Goal: Information Seeking & Learning: Understand process/instructions

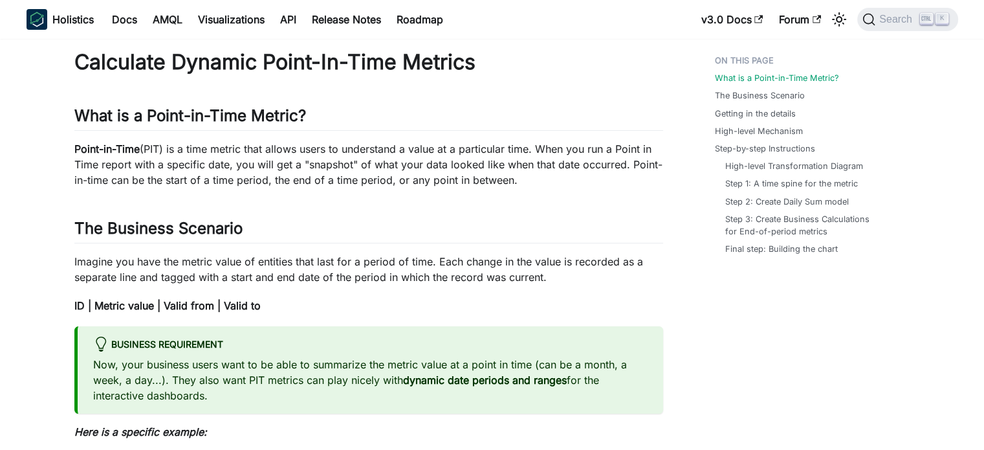
click at [203, 147] on p "Point-in-Time (PIT) is a time metric that allows users to understand a value at…" at bounding box center [368, 164] width 589 height 47
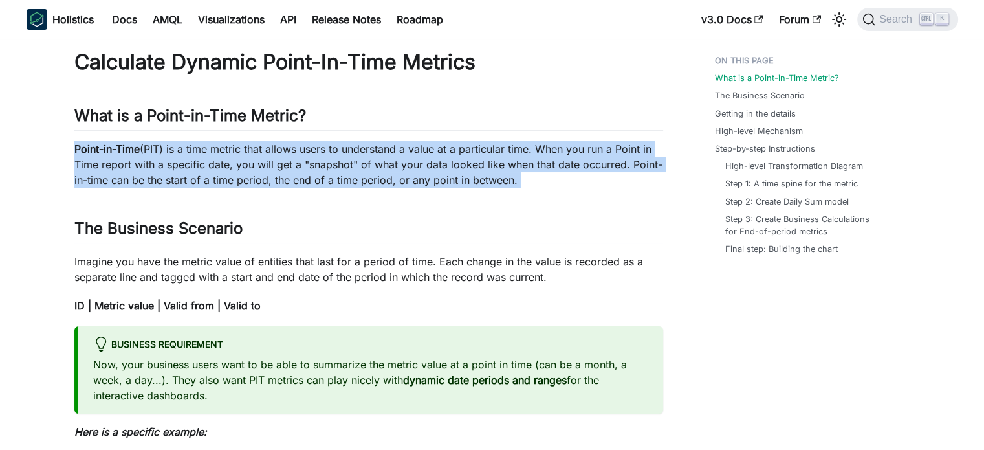
click at [203, 147] on p "Point-in-Time (PIT) is a time metric that allows users to understand a value at…" at bounding box center [368, 164] width 589 height 47
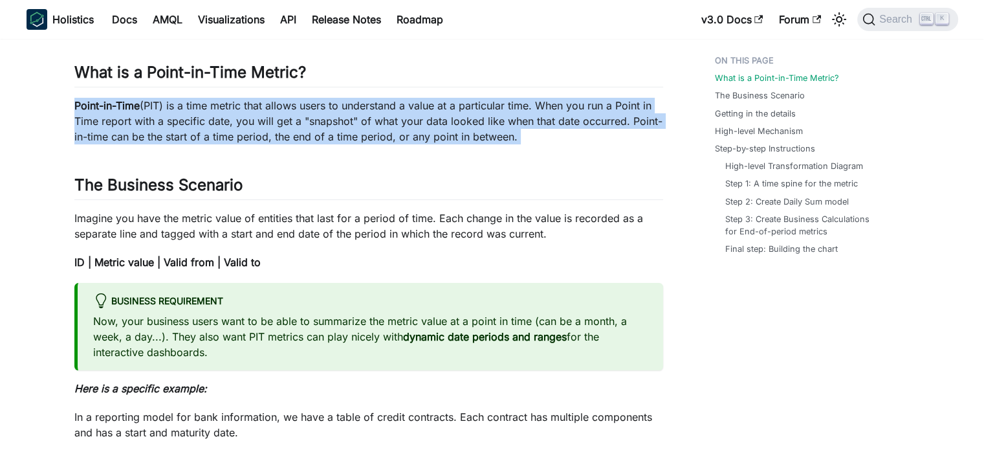
scroll to position [46, 0]
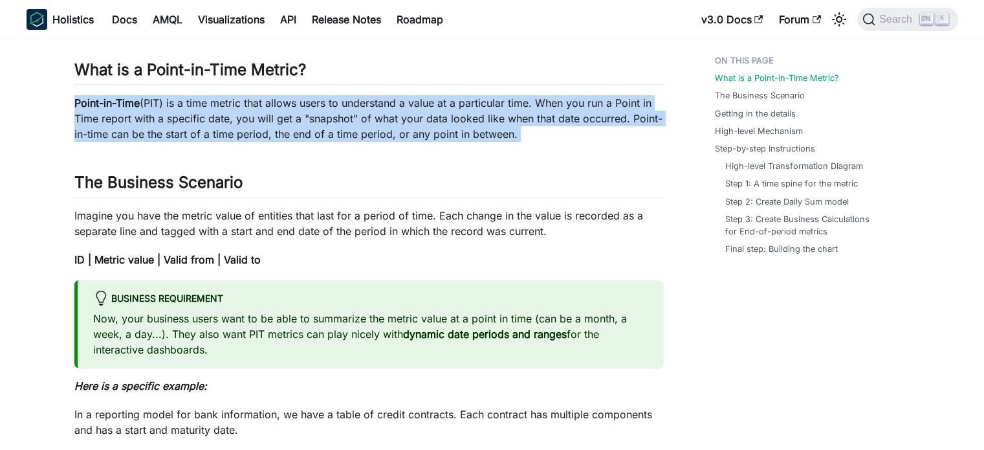
click at [329, 120] on p "Point-in-Time (PIT) is a time metric that allows users to understand a value at…" at bounding box center [368, 118] width 589 height 47
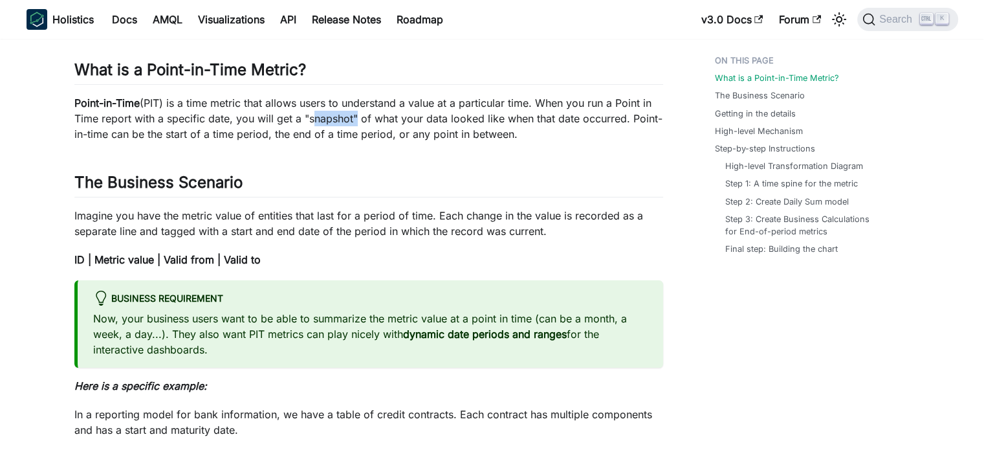
click at [329, 120] on p "Point-in-Time (PIT) is a time metric that allows users to understand a value at…" at bounding box center [368, 118] width 589 height 47
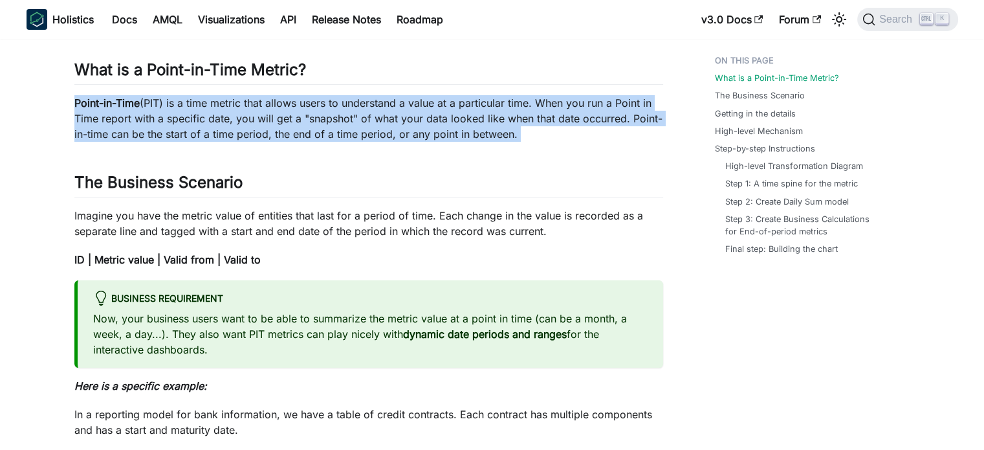
click at [329, 120] on p "Point-in-Time (PIT) is a time metric that allows users to understand a value at…" at bounding box center [368, 118] width 589 height 47
click at [373, 127] on p "Point-in-Time (PIT) is a time metric that allows users to understand a value at…" at bounding box center [368, 118] width 589 height 47
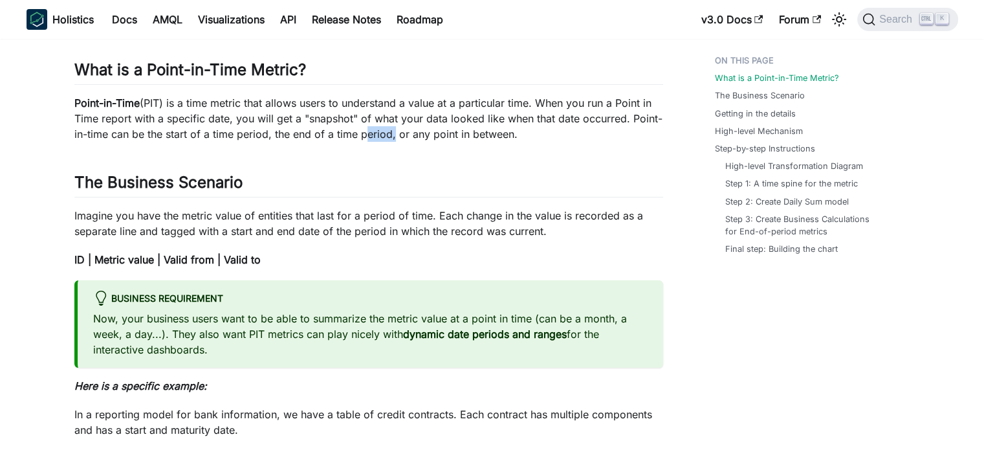
click at [373, 127] on p "Point-in-Time (PIT) is a time metric that allows users to understand a value at…" at bounding box center [368, 118] width 589 height 47
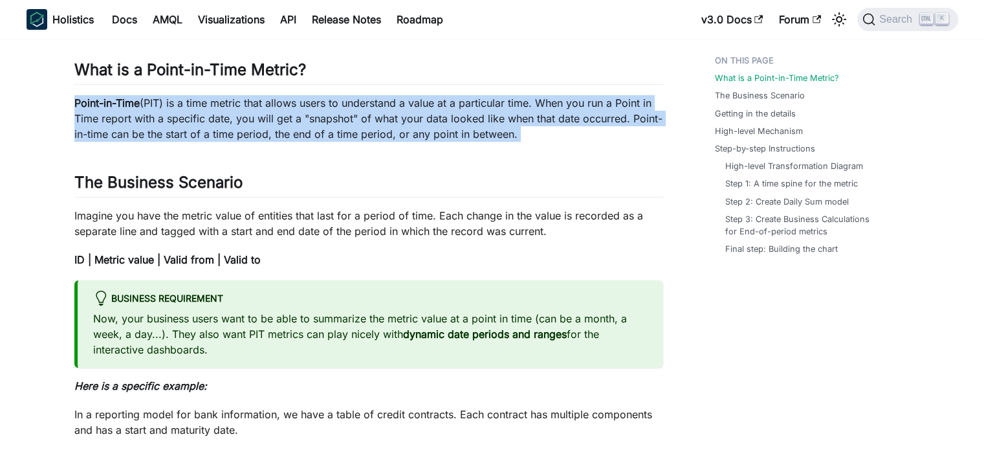
click at [373, 127] on p "Point-in-Time (PIT) is a time metric that allows users to understand a value at…" at bounding box center [368, 118] width 589 height 47
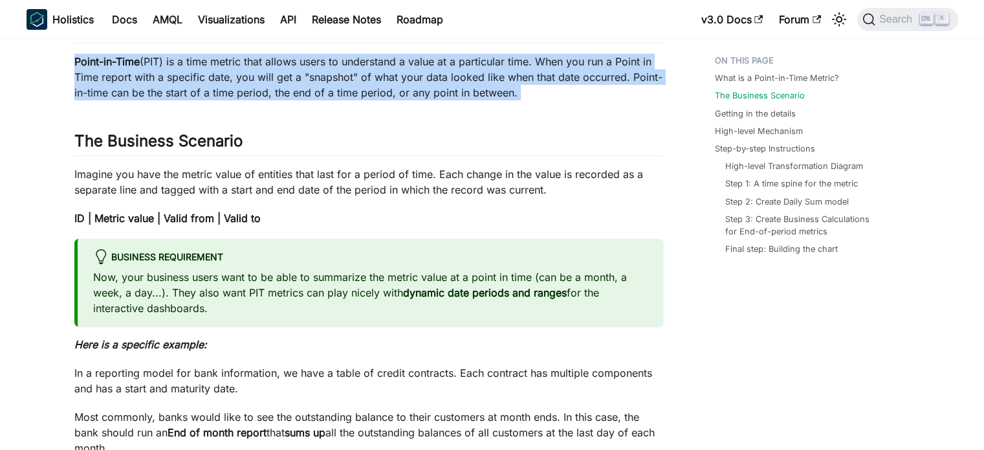
scroll to position [96, 0]
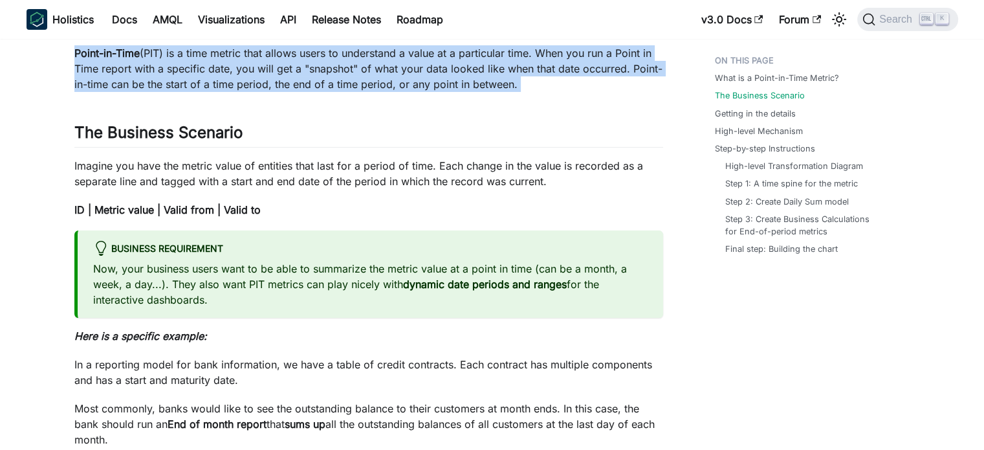
click at [379, 85] on p "Point-in-Time (PIT) is a time metric that allows users to understand a value at…" at bounding box center [368, 68] width 589 height 47
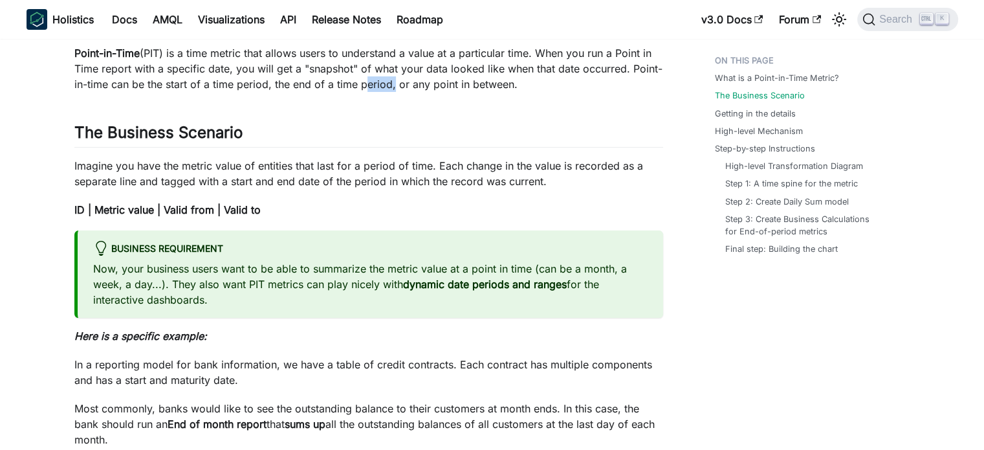
click at [379, 85] on p "Point-in-Time (PIT) is a time metric that allows users to understand a value at…" at bounding box center [368, 68] width 589 height 47
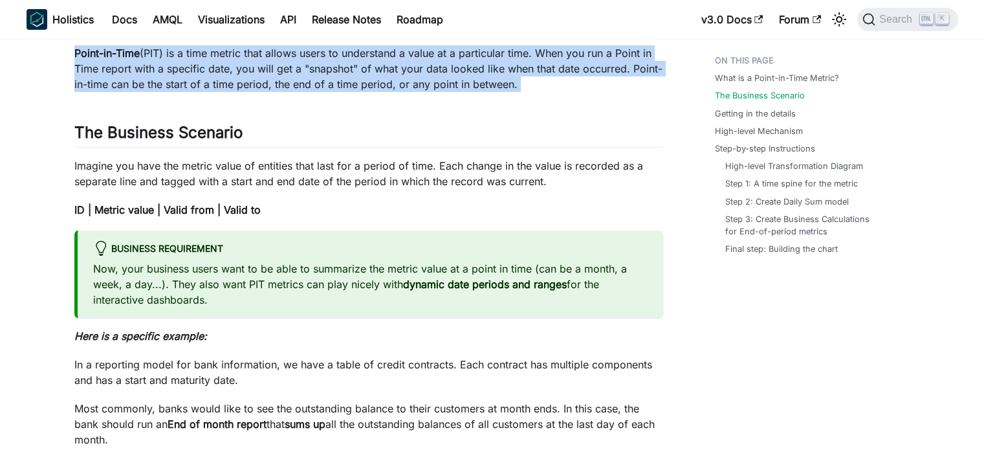
click at [379, 85] on p "Point-in-Time (PIT) is a time metric that allows users to understand a value at…" at bounding box center [368, 68] width 589 height 47
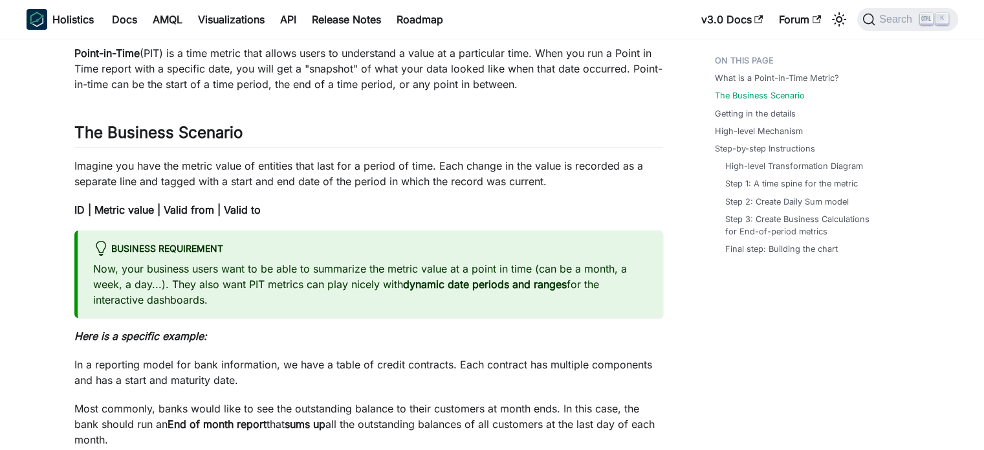
click at [301, 166] on p "Imagine you have the metric value of entities that last for a period of time. E…" at bounding box center [368, 173] width 589 height 31
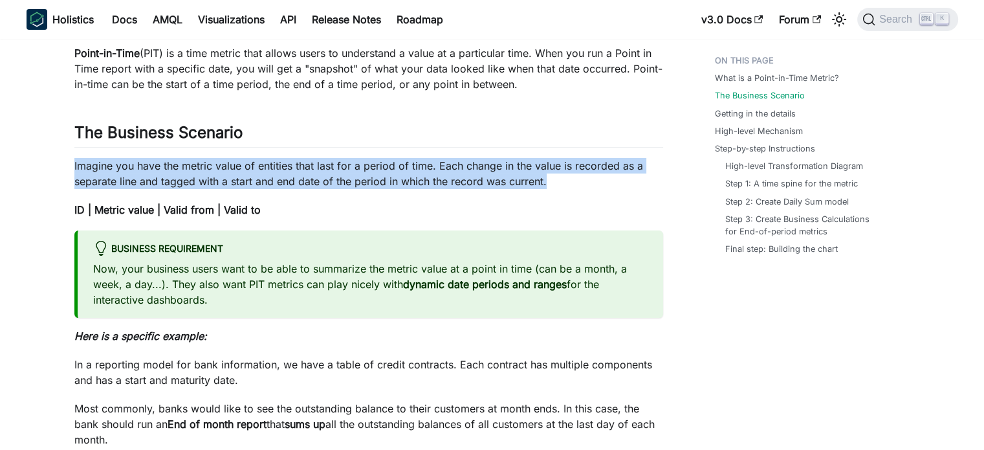
click at [301, 166] on p "Imagine you have the metric value of entities that last for a period of time. E…" at bounding box center [368, 173] width 589 height 31
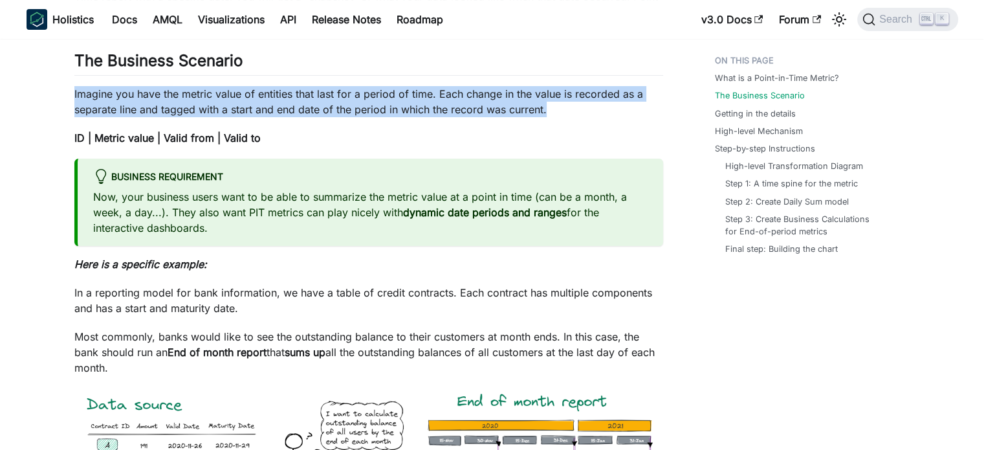
scroll to position [173, 0]
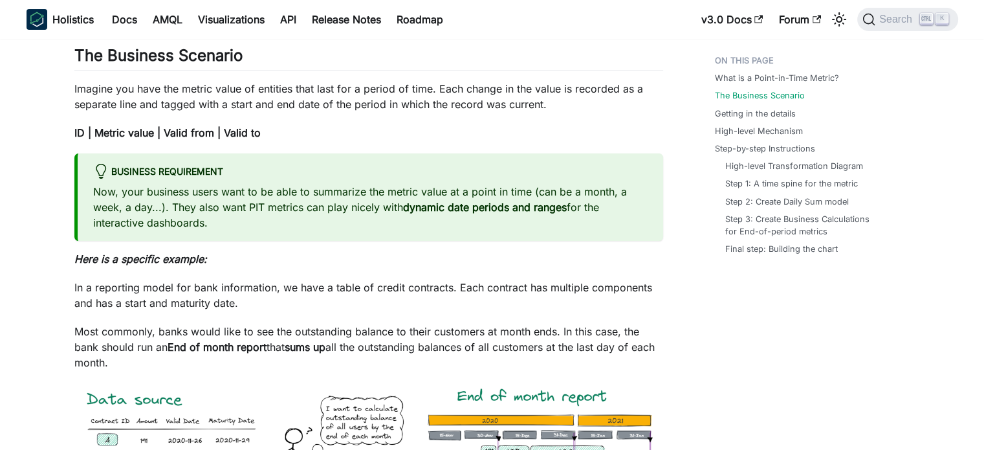
click at [279, 197] on p "Now, your business users want to be able to summarize the metric value at a poi…" at bounding box center [370, 207] width 554 height 47
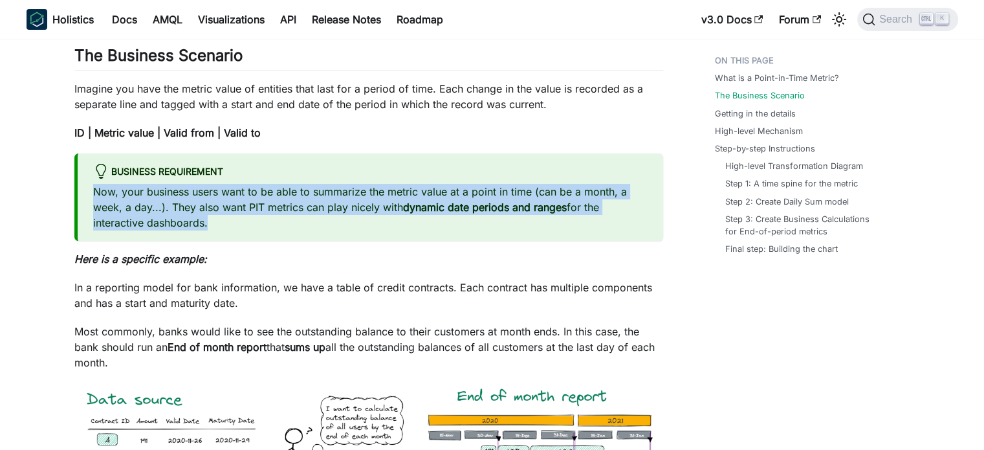
click at [279, 197] on p "Now, your business users want to be able to summarize the metric value at a poi…" at bounding box center [370, 207] width 554 height 47
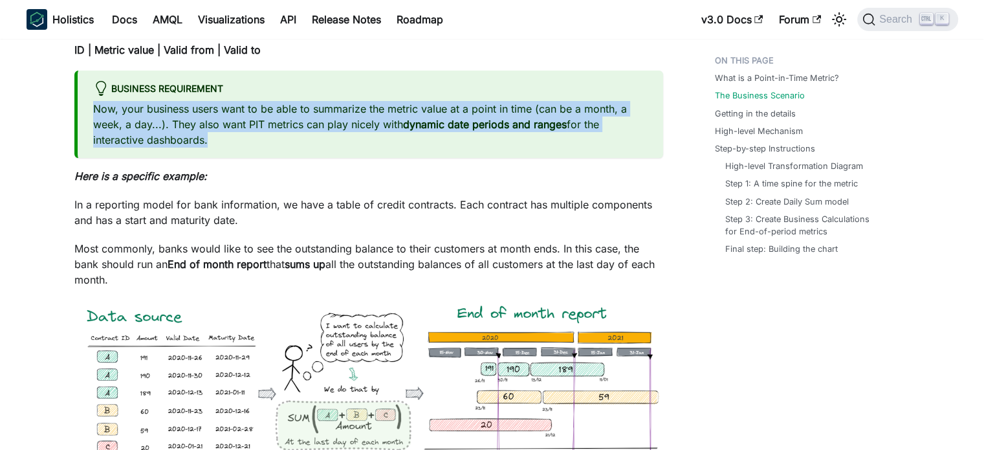
scroll to position [427, 0]
